Goal: Use online tool/utility: Utilize a website feature to perform a specific function

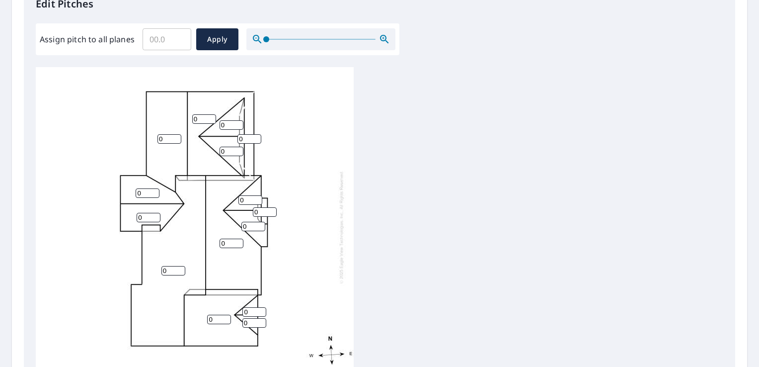
scroll to position [10, 0]
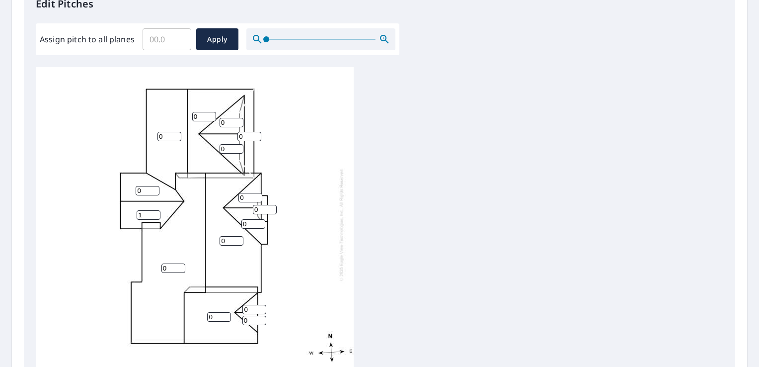
click at [155, 210] on input "1" at bounding box center [149, 214] width 24 height 9
type input "10"
click at [149, 190] on div "0 0 0 0 0 10 0 0 0 0 0 0 0 0 0" at bounding box center [195, 225] width 318 height 320
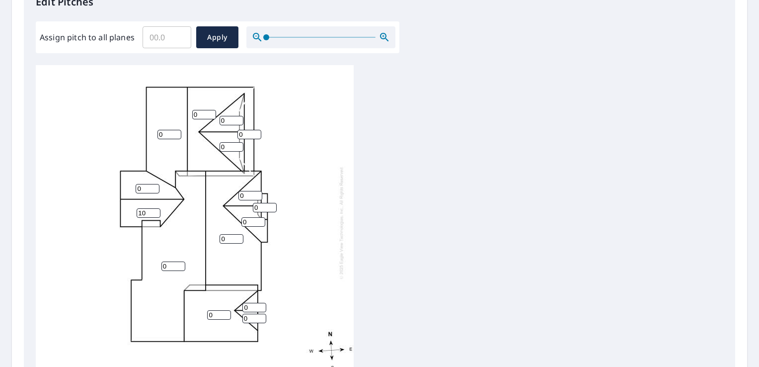
scroll to position [284, 0]
click at [145, 184] on input "0" at bounding box center [148, 188] width 24 height 9
type input "10"
click at [172, 261] on input "0" at bounding box center [174, 265] width 24 height 9
type input "12"
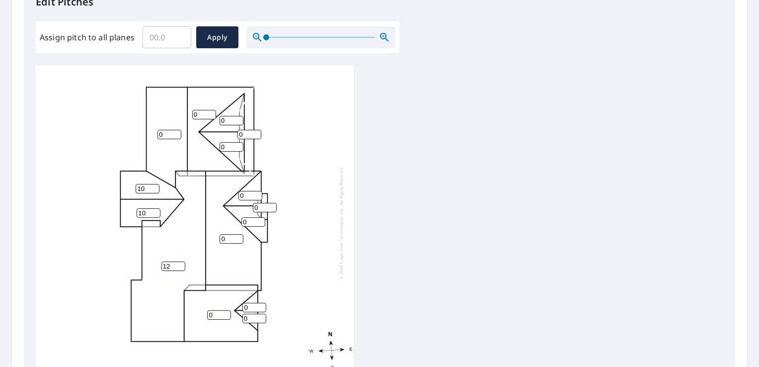
click at [231, 234] on input "0" at bounding box center [232, 238] width 24 height 9
type input "12"
click at [204, 110] on input "0" at bounding box center [204, 114] width 24 height 9
type input "12"
click at [226, 178] on div "12 12 0 0 12 10 10 0 0 0 0 0 0 0 0" at bounding box center [195, 223] width 318 height 320
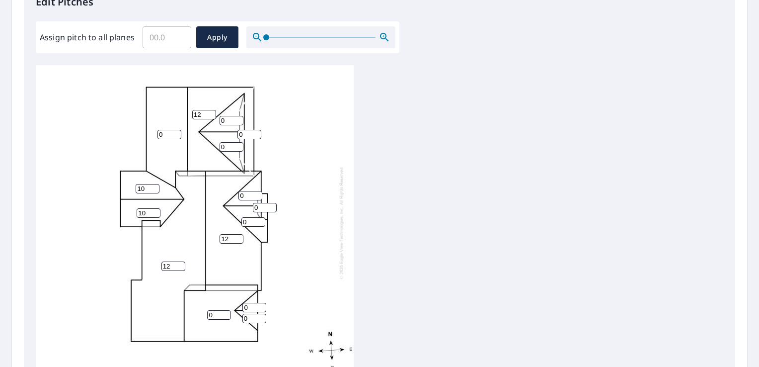
click at [171, 130] on input "0" at bounding box center [170, 134] width 24 height 9
type input "1"
type input "6"
click at [231, 116] on input "0" at bounding box center [232, 120] width 24 height 9
type input "9"
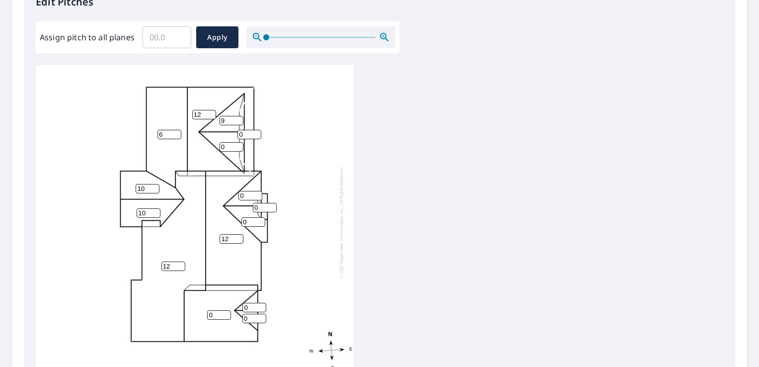
click at [228, 142] on input "0" at bounding box center [232, 146] width 24 height 9
type input "9"
click at [247, 130] on input "0" at bounding box center [250, 134] width 24 height 9
type input "12"
click at [250, 191] on input "0" at bounding box center [251, 195] width 24 height 9
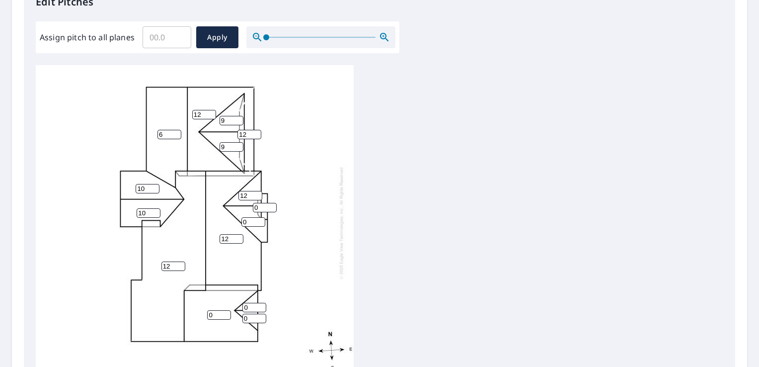
type input "12"
click at [248, 217] on input "0" at bounding box center [254, 221] width 24 height 9
type input "12"
click at [262, 203] on input "0" at bounding box center [265, 207] width 24 height 9
type input "12"
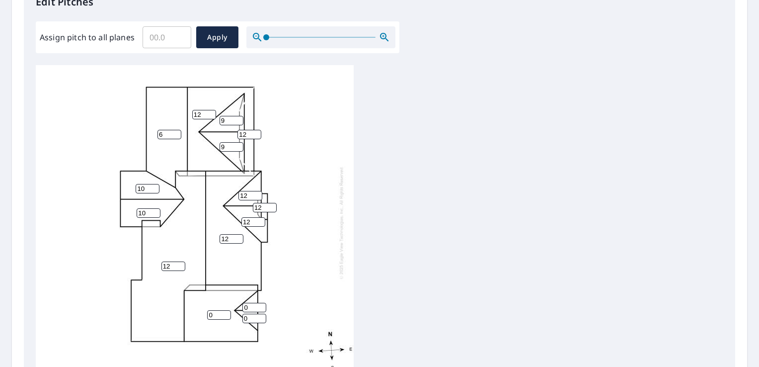
click at [219, 310] on input "0" at bounding box center [219, 314] width 24 height 9
type input "12"
click at [248, 303] on input "0" at bounding box center [255, 307] width 24 height 9
click at [247, 191] on input "12" at bounding box center [251, 195] width 24 height 9
type input "1"
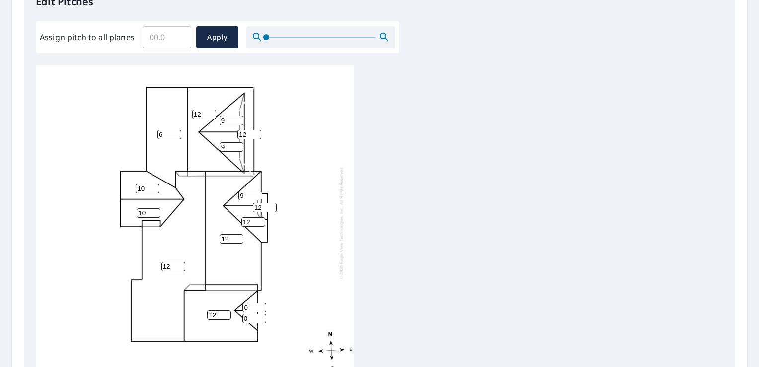
type input "9"
click at [252, 217] on input "12" at bounding box center [254, 221] width 24 height 9
type input "1"
type input "9"
click at [250, 303] on input "0" at bounding box center [255, 307] width 24 height 9
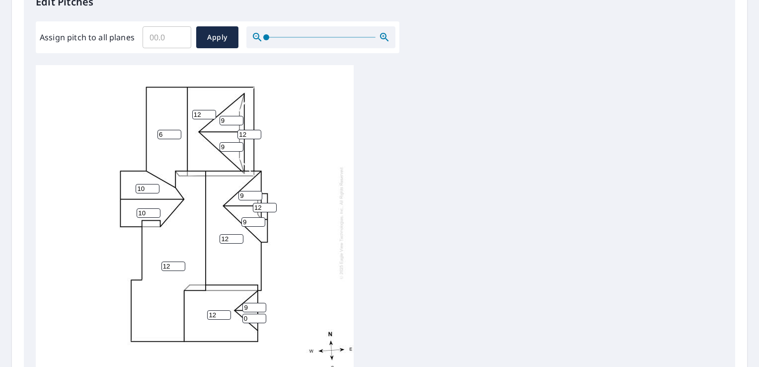
type input "9"
click at [251, 314] on input "0" at bounding box center [255, 318] width 24 height 9
type input "9"
click at [308, 210] on div "12 12 6 12 12 10 10 12 9 9 9 9 12 9 9" at bounding box center [195, 223] width 318 height 320
click at [210, 41] on span "Apply" at bounding box center [217, 37] width 26 height 12
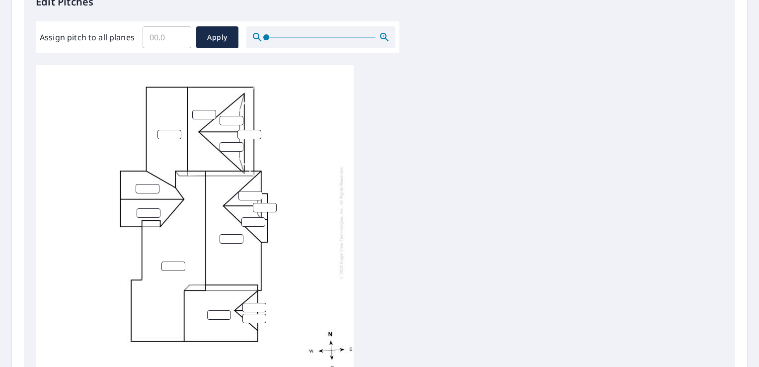
click at [253, 303] on input "number" at bounding box center [255, 307] width 24 height 9
type input "9"
click at [254, 314] on input "number" at bounding box center [255, 318] width 24 height 9
type input "9"
click at [216, 310] on input "number" at bounding box center [219, 314] width 24 height 9
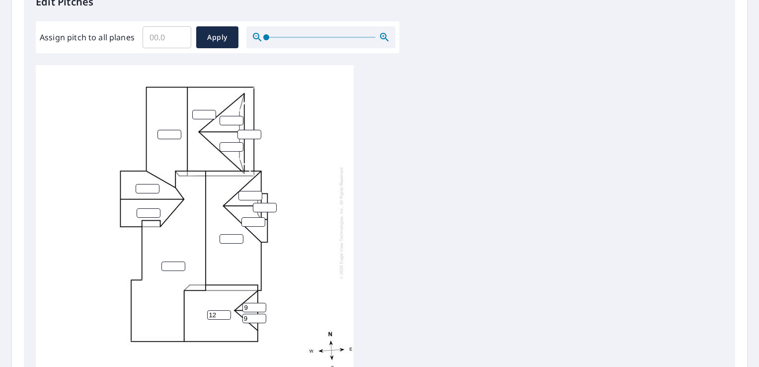
type input "12"
click at [178, 261] on input "0" at bounding box center [174, 265] width 24 height 9
type input "0"
type input "12"
click at [146, 208] on input "number" at bounding box center [149, 212] width 24 height 9
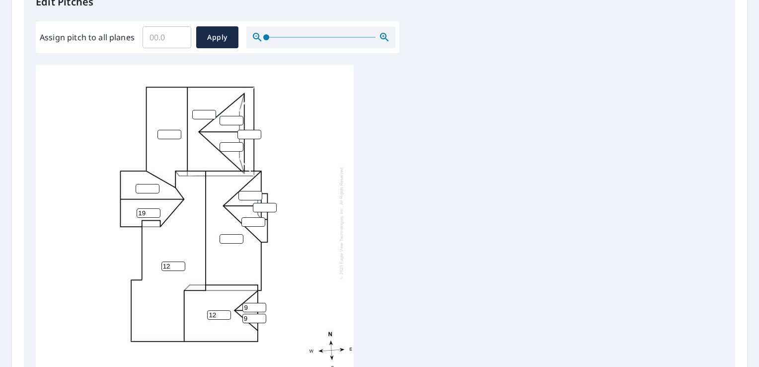
type input "1"
type input "9"
click at [144, 184] on input "number" at bounding box center [148, 188] width 24 height 9
type input "0"
type input "10"
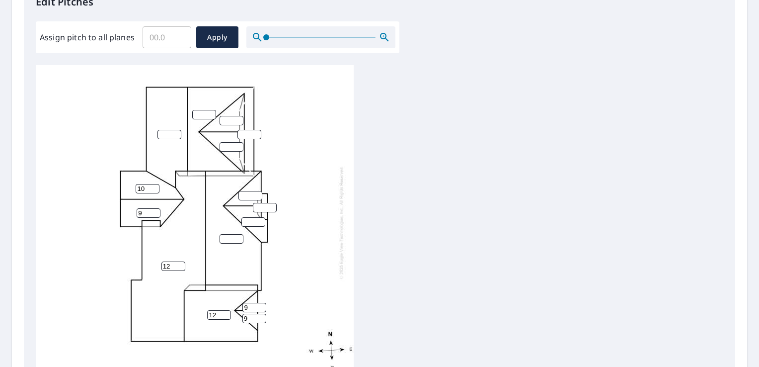
click at [151, 208] on input "9" at bounding box center [149, 212] width 24 height 9
type input "10"
click at [163, 130] on input "number" at bounding box center [170, 134] width 24 height 9
type input "6"
click at [198, 110] on input "number" at bounding box center [204, 114] width 24 height 9
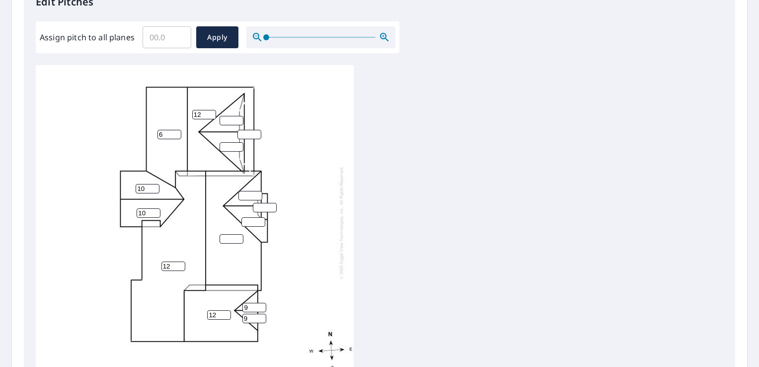
type input "12"
click at [234, 234] on input "number" at bounding box center [232, 238] width 24 height 9
type input "12"
click at [247, 130] on input "number" at bounding box center [250, 134] width 24 height 9
type input "12"
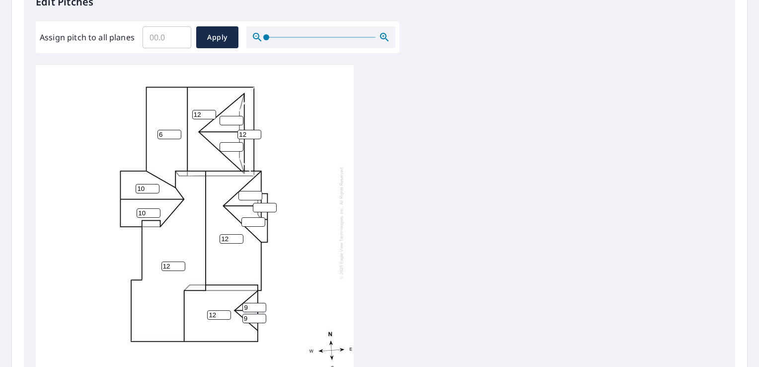
click at [233, 116] on input "number" at bounding box center [232, 120] width 24 height 9
type input "9"
click at [231, 142] on input "number" at bounding box center [232, 146] width 24 height 9
type input "9"
click at [254, 191] on input "0" at bounding box center [251, 195] width 24 height 9
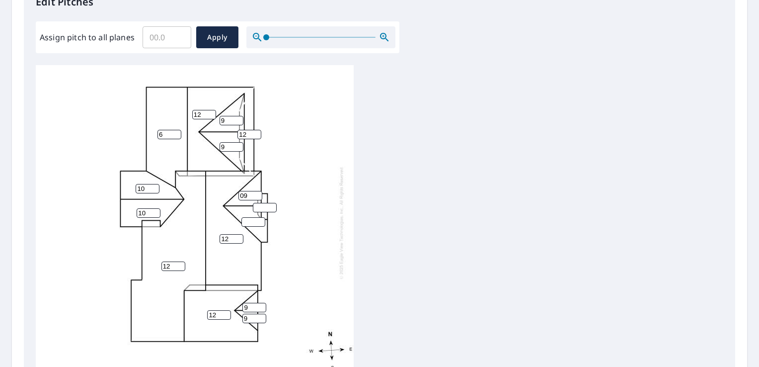
type input "09"
click at [253, 217] on input "number" at bounding box center [254, 221] width 24 height 9
type input "9"
click at [256, 203] on input "number" at bounding box center [265, 207] width 24 height 9
type input "12"
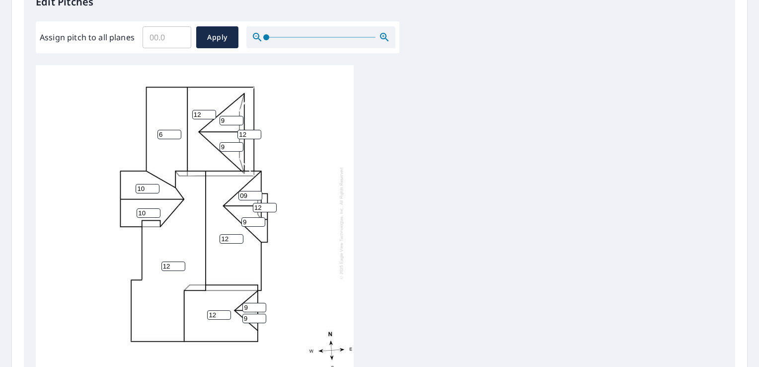
click at [298, 221] on div "12 12 6 12 12 10 10 12 9 9 9 09 12 9 9" at bounding box center [195, 223] width 318 height 320
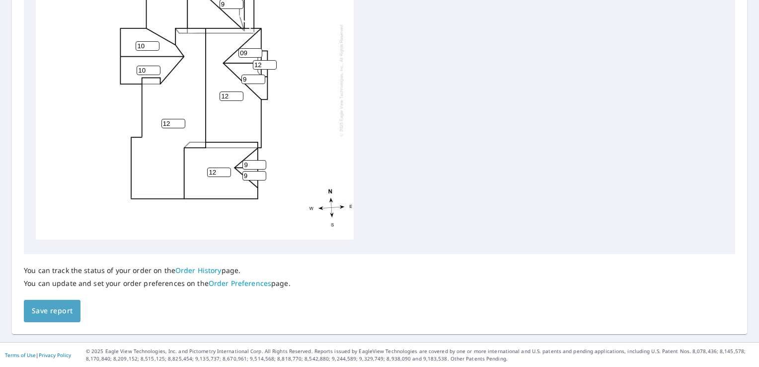
click at [49, 319] on button "Save report" at bounding box center [52, 311] width 57 height 22
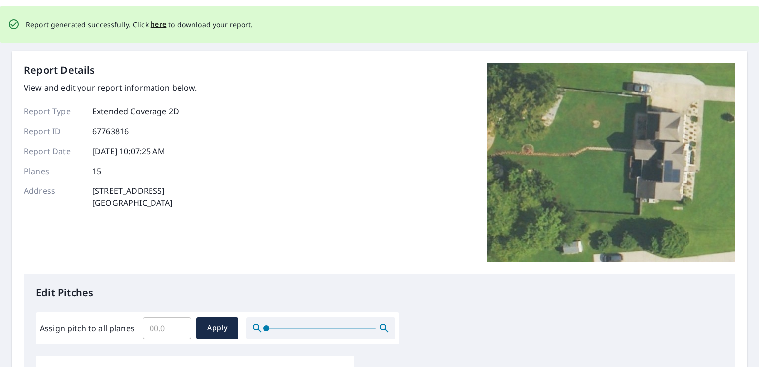
scroll to position [0, 0]
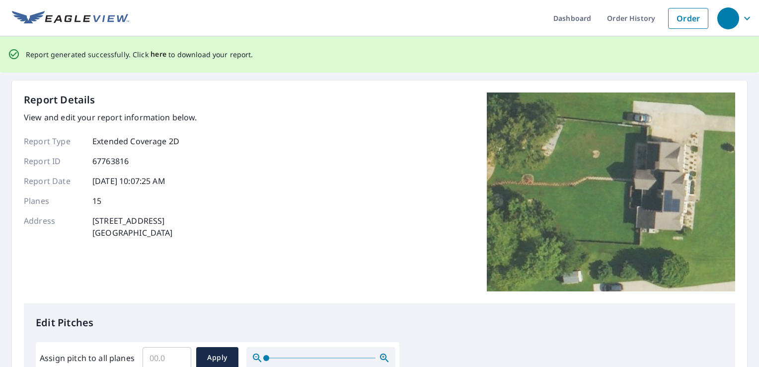
click at [153, 55] on span "here" at bounding box center [159, 54] width 16 height 12
